Goal: Task Accomplishment & Management: Manage account settings

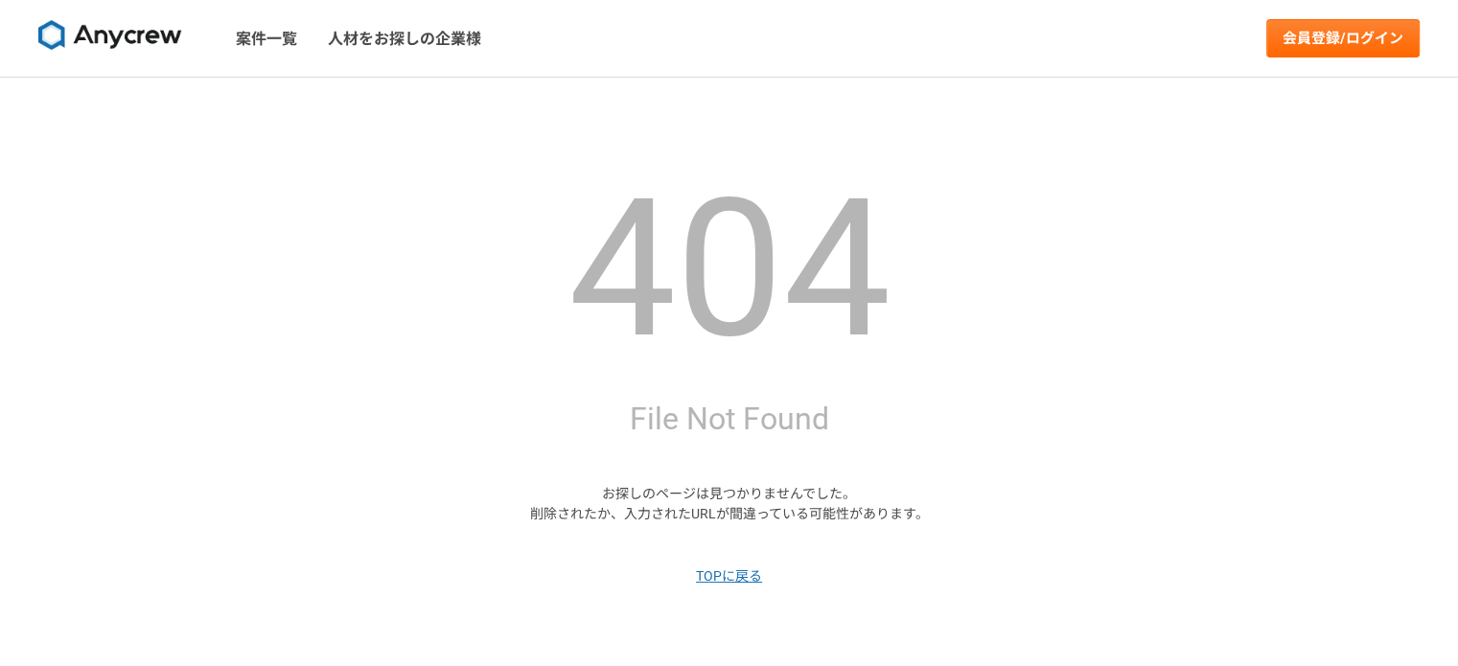
click at [130, 34] on img at bounding box center [110, 35] width 144 height 31
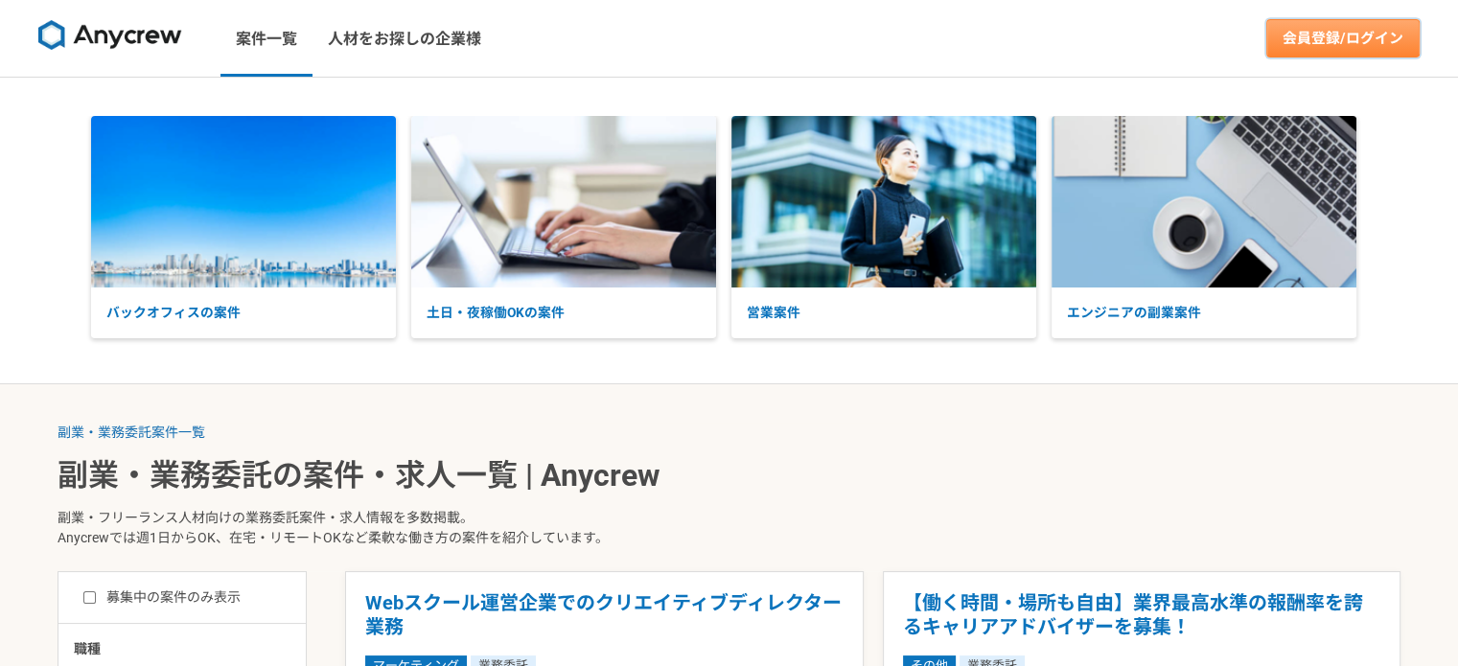
click at [1346, 28] on link "会員登録/ログイン" at bounding box center [1342, 38] width 153 height 38
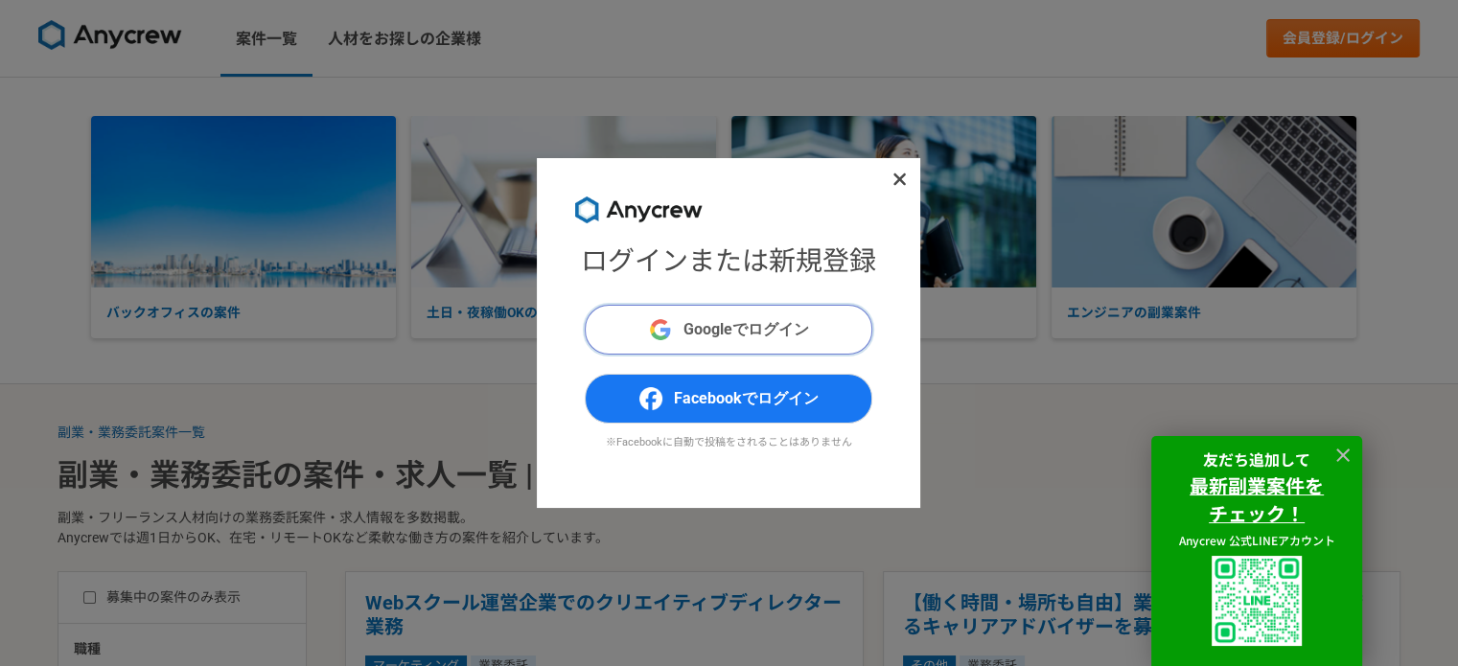
click at [832, 317] on button "Googleでログイン" at bounding box center [729, 330] width 288 height 50
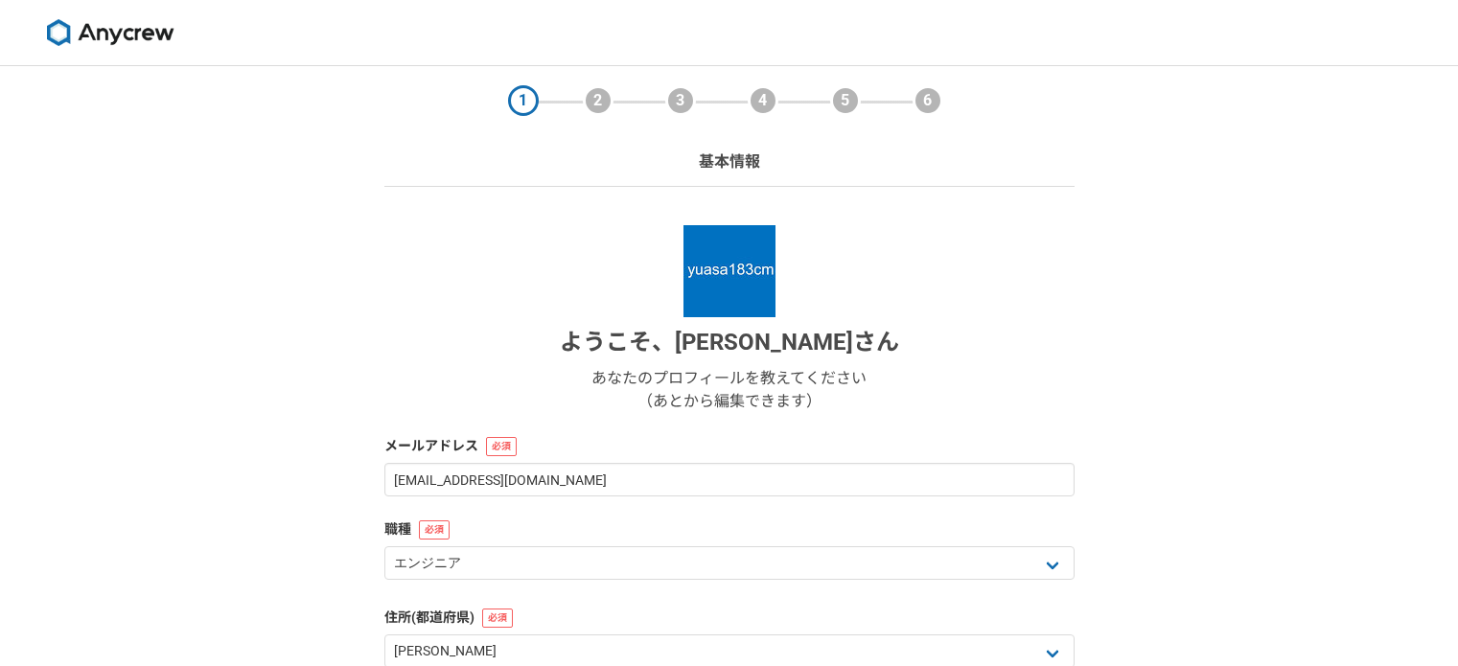
select select "13"
click at [118, 28] on img at bounding box center [110, 32] width 144 height 27
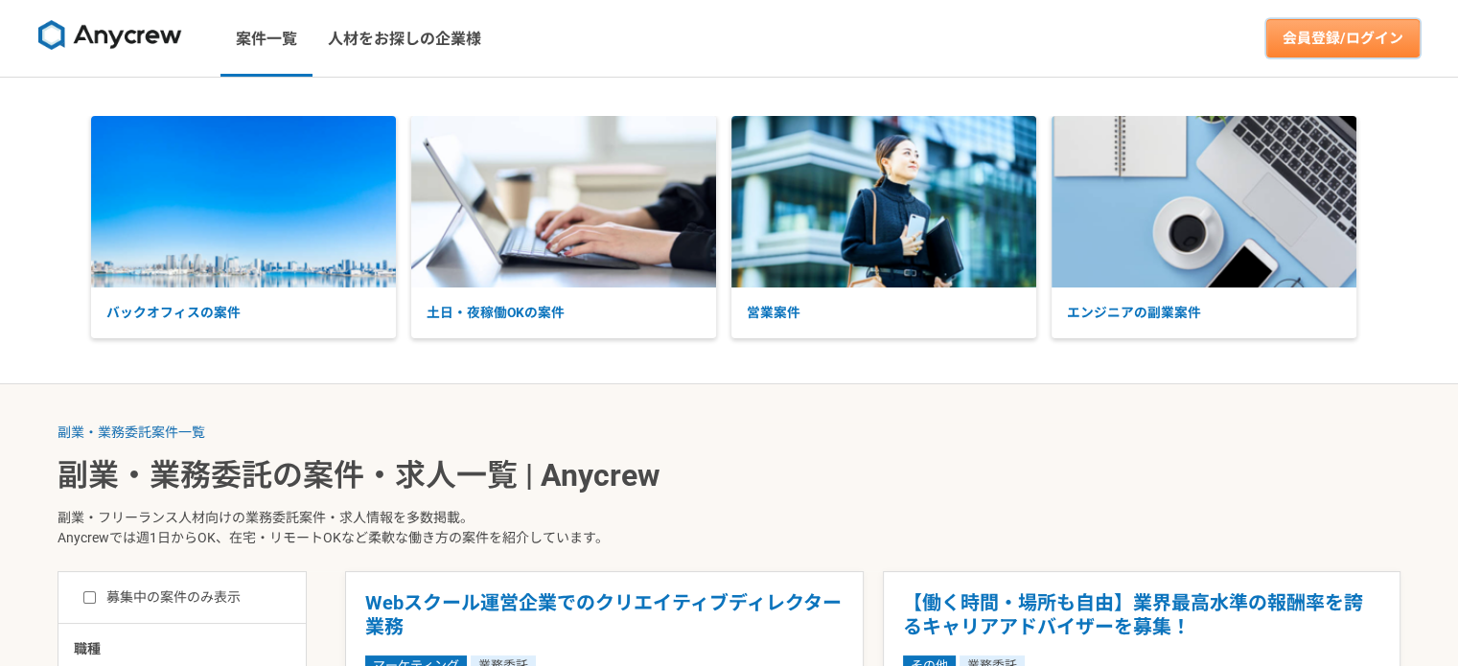
click at [1341, 30] on link "会員登録/ログイン" at bounding box center [1342, 38] width 153 height 38
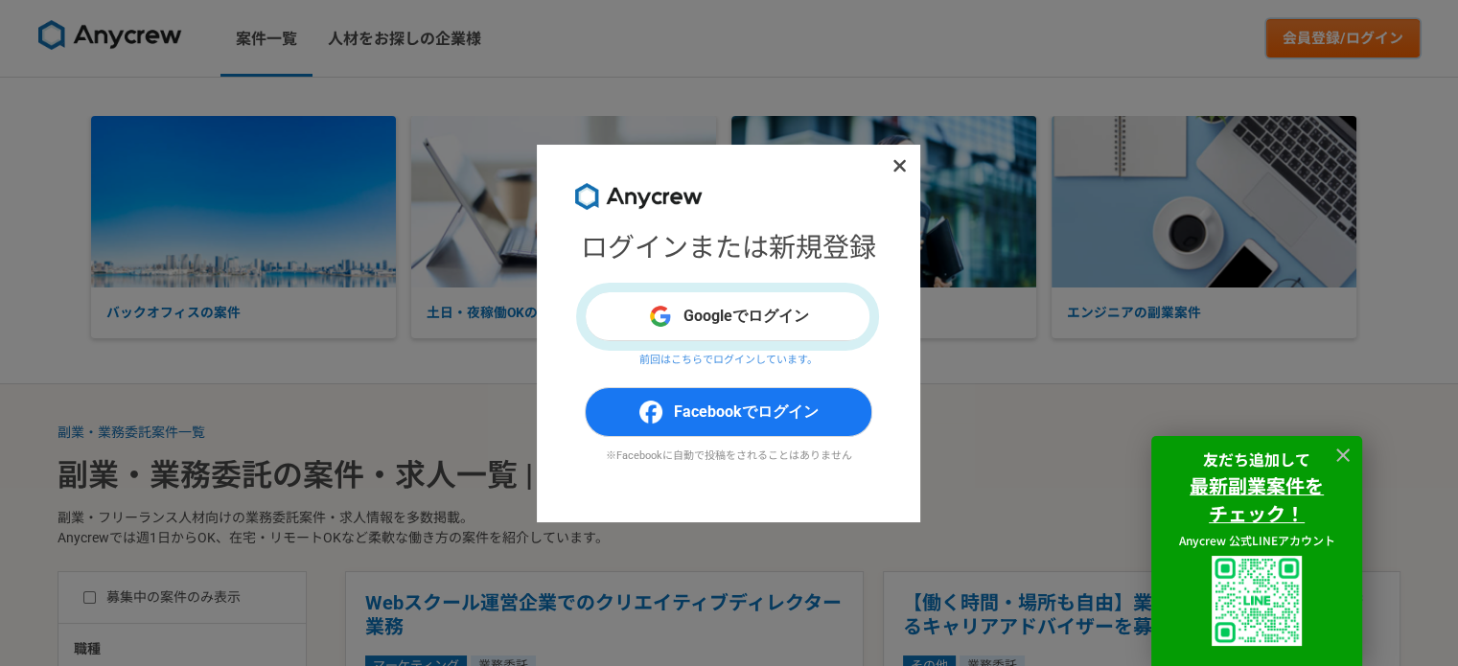
scroll to position [192, 0]
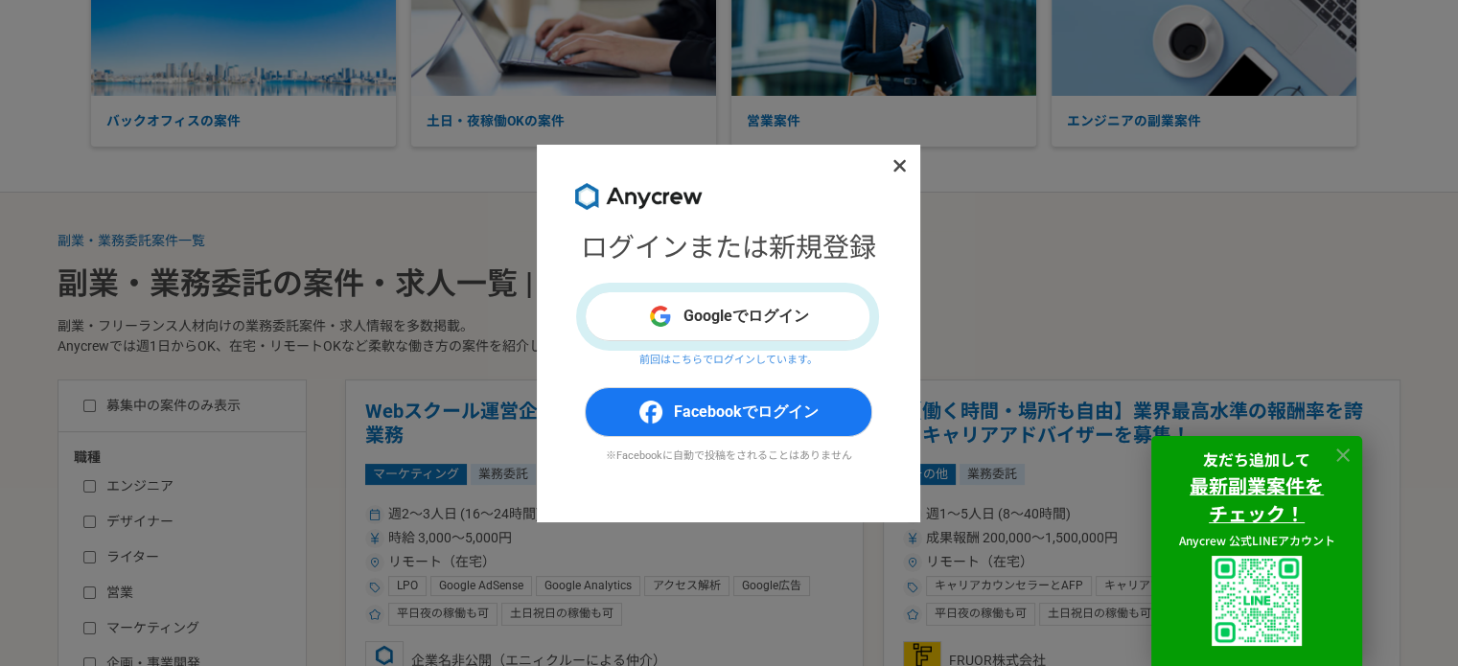
click at [1351, 455] on icon at bounding box center [1343, 456] width 22 height 22
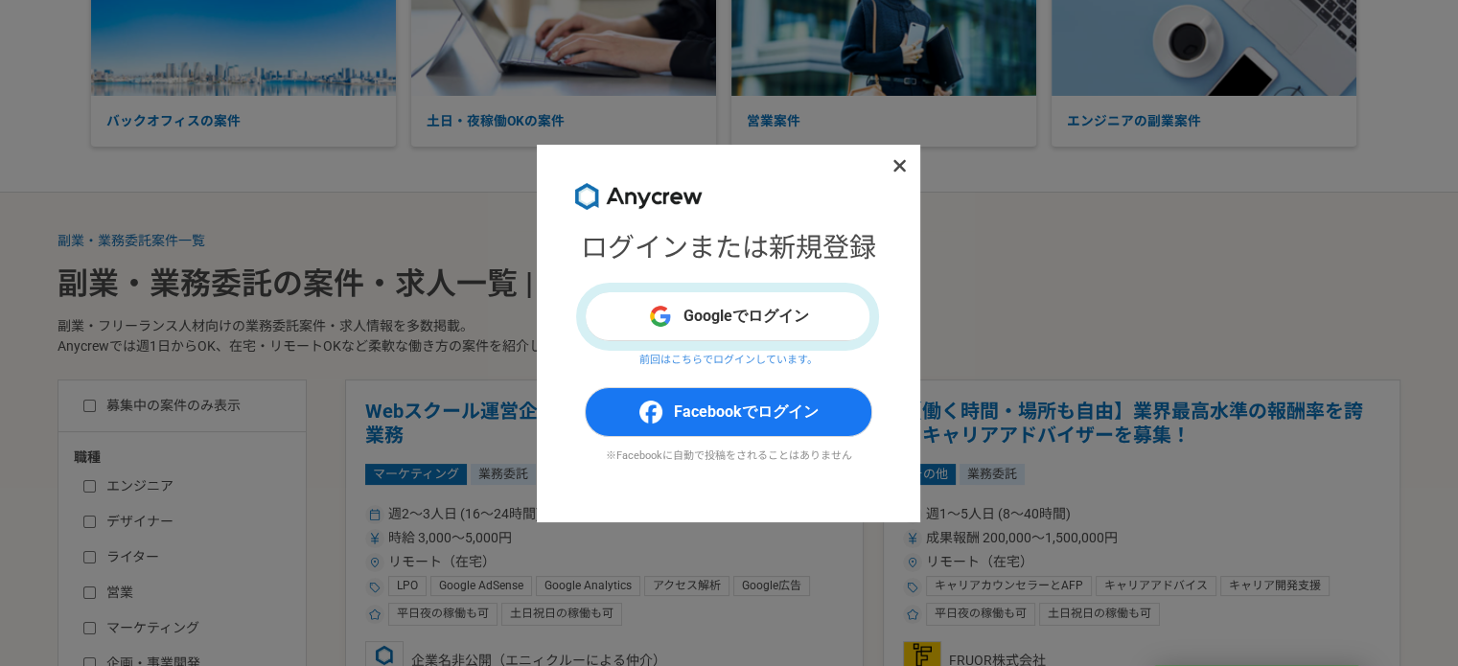
click at [901, 167] on icon at bounding box center [899, 165] width 12 height 12
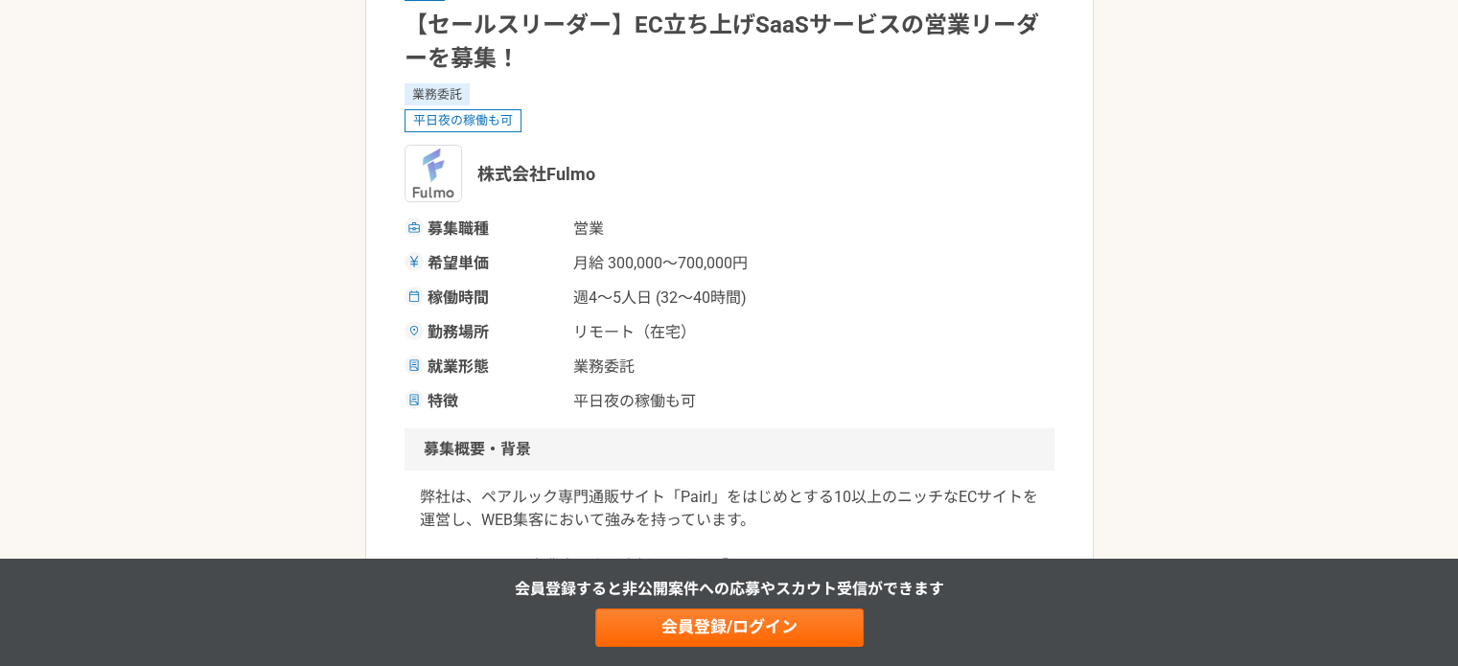
scroll to position [479, 0]
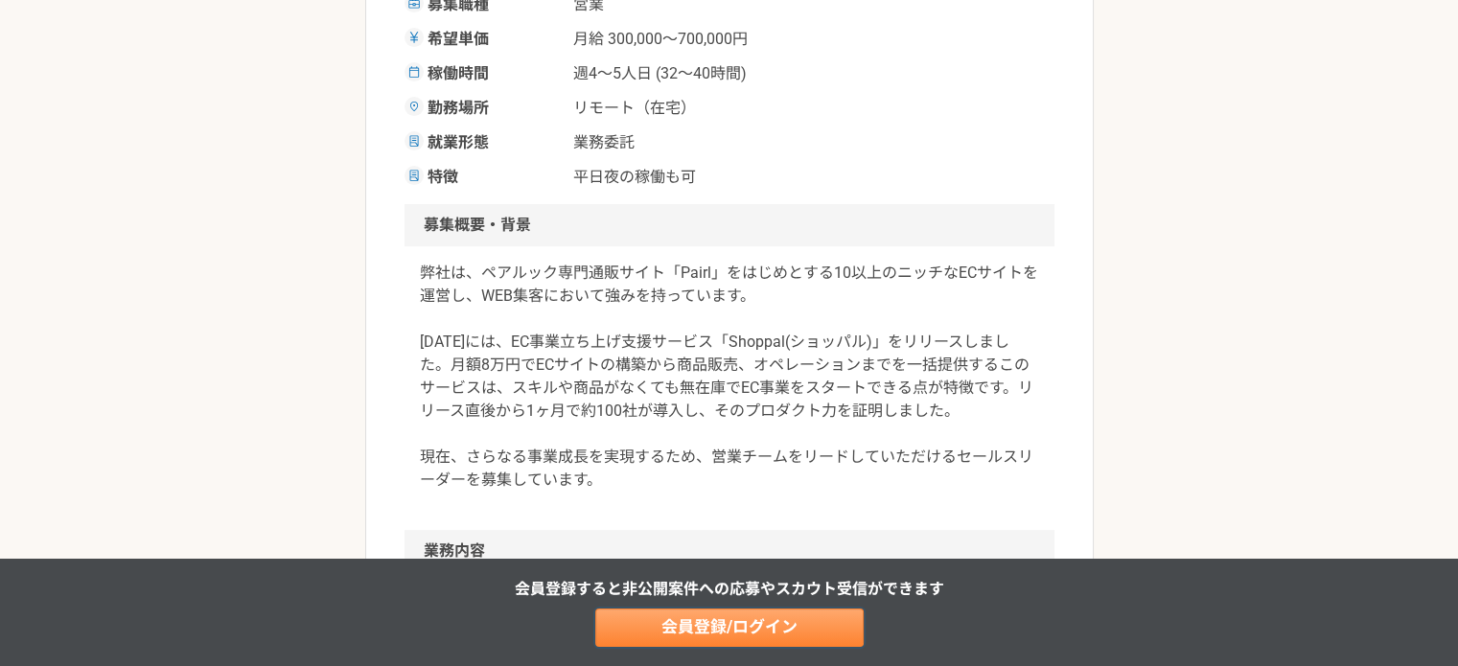
click at [756, 617] on link "会員登録/ログイン" at bounding box center [729, 628] width 268 height 38
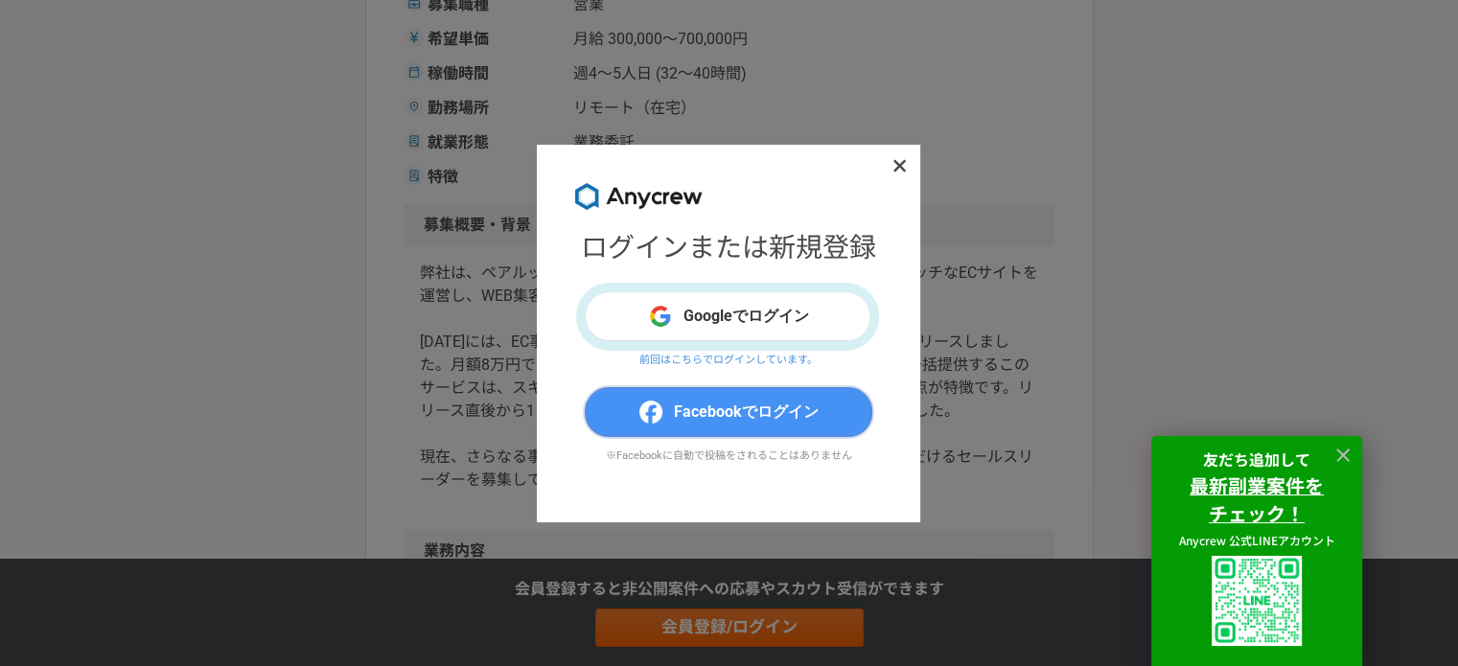
click at [751, 415] on span "Facebookでログイン" at bounding box center [746, 412] width 145 height 23
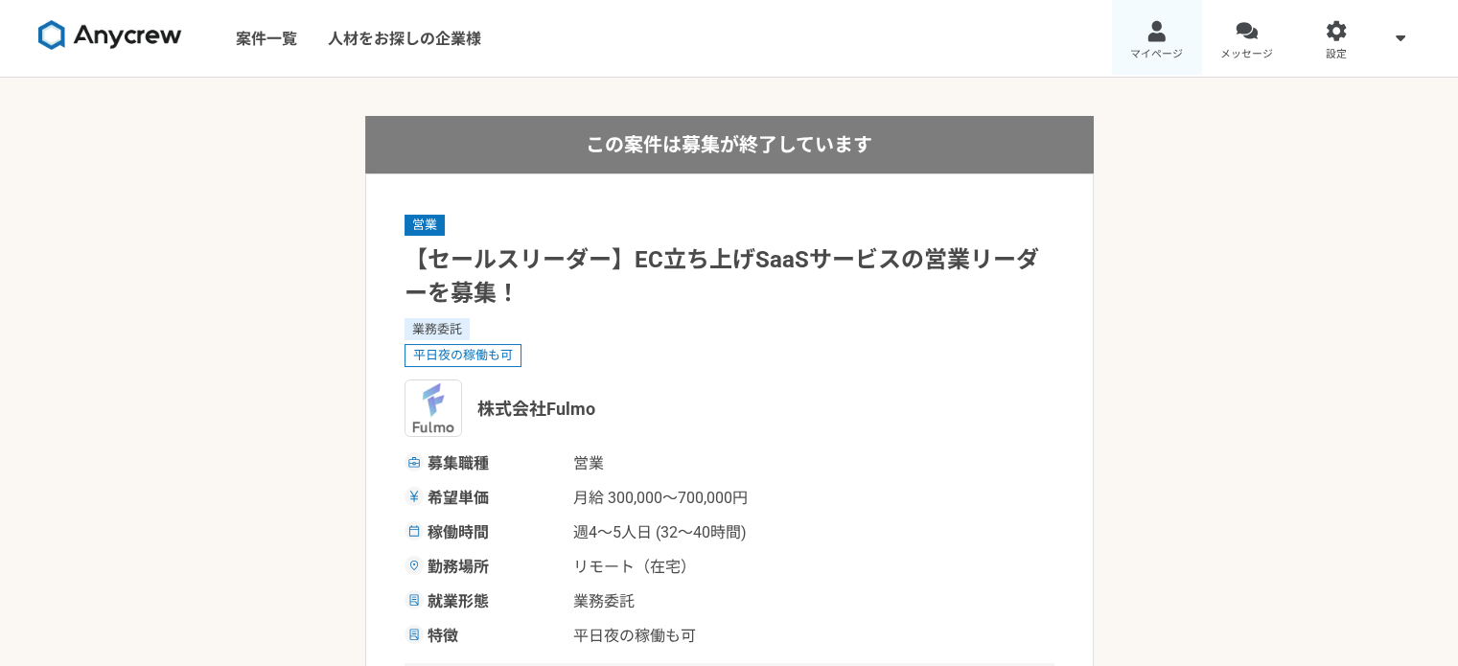
click at [1170, 35] on link "マイページ" at bounding box center [1157, 38] width 90 height 77
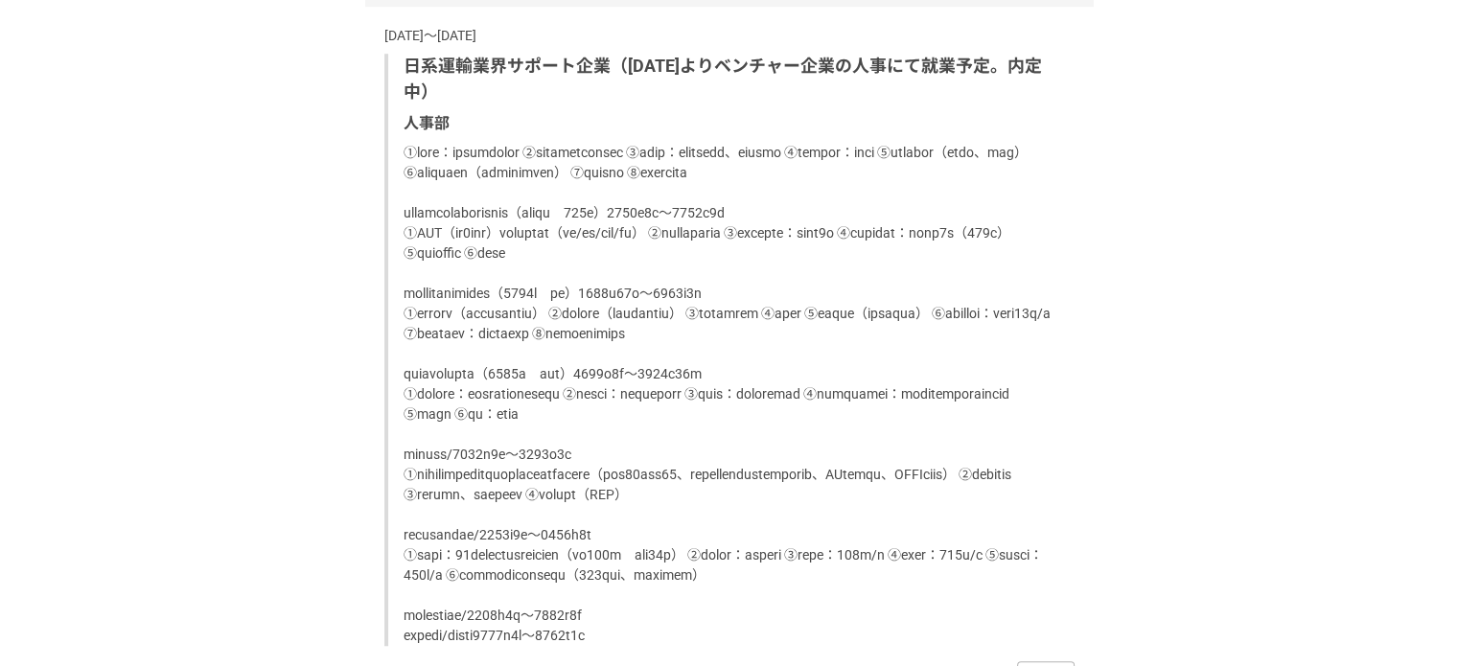
scroll to position [2047, 0]
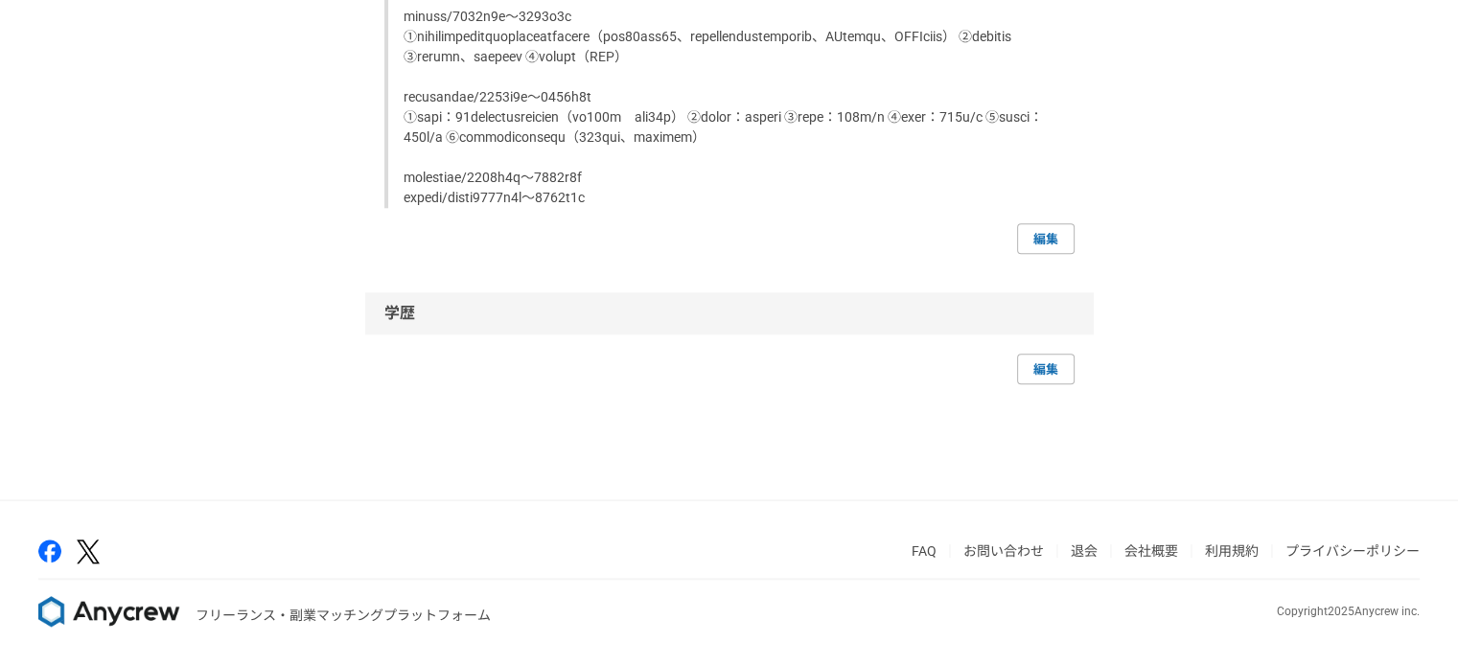
click at [1084, 549] on link "退会" at bounding box center [1084, 551] width 27 height 15
